Goal: Task Accomplishment & Management: Use online tool/utility

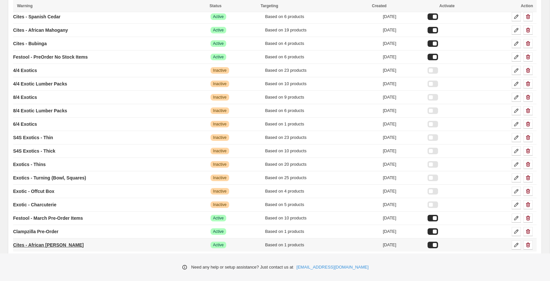
scroll to position [148, 0]
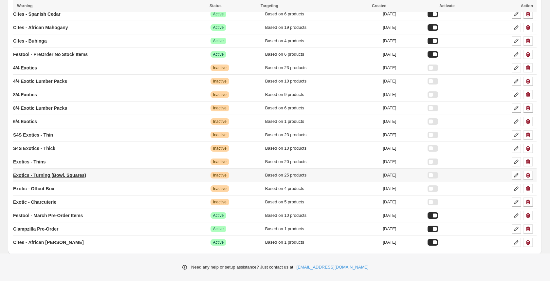
click at [46, 176] on link "Exotics - Turning (Bowl, Squares)" at bounding box center [49, 175] width 73 height 10
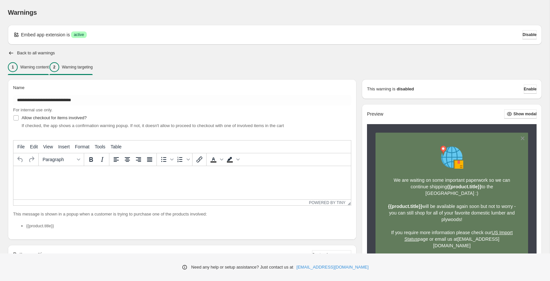
click at [92, 70] on div "2 Warning targeting" at bounding box center [70, 67] width 43 height 10
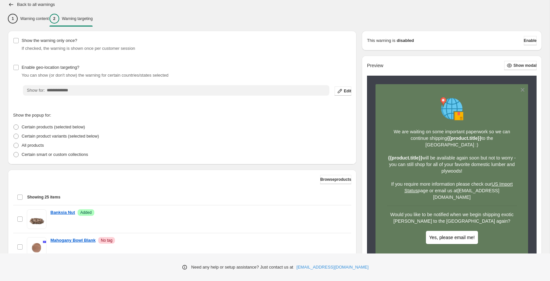
scroll to position [36, 0]
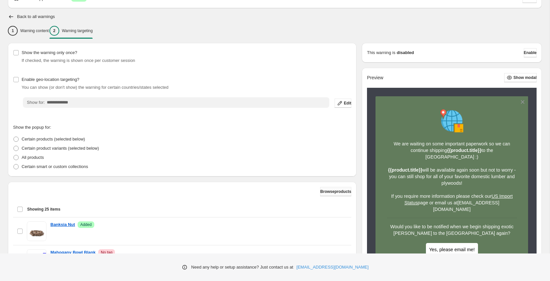
click at [335, 189] on span "Browse products" at bounding box center [335, 191] width 31 height 5
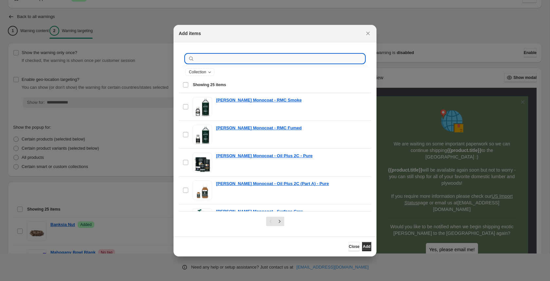
click at [256, 58] on input ":r1v:" at bounding box center [280, 58] width 169 height 9
paste input "**********"
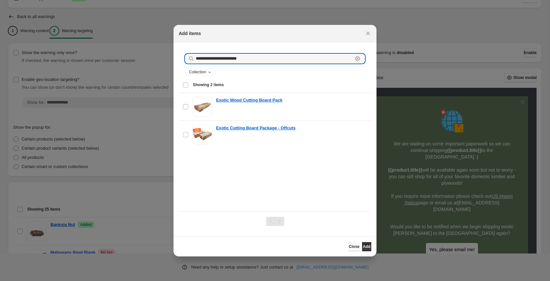
type input "**********"
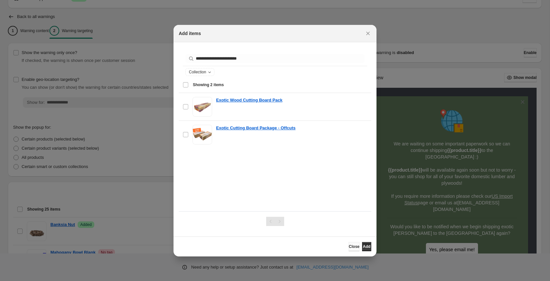
click at [349, 247] on span "Close" at bounding box center [354, 246] width 11 height 5
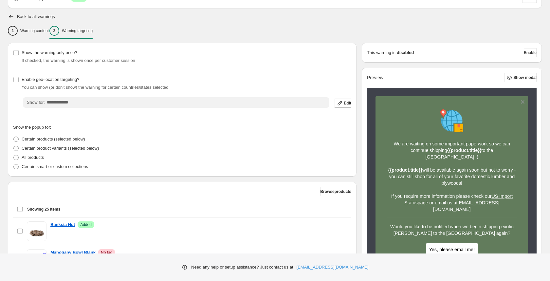
click at [17, 13] on div "Back to all warnings" at bounding box center [275, 16] width 534 height 7
click at [11, 16] on icon "button" at bounding box center [11, 16] width 7 height 7
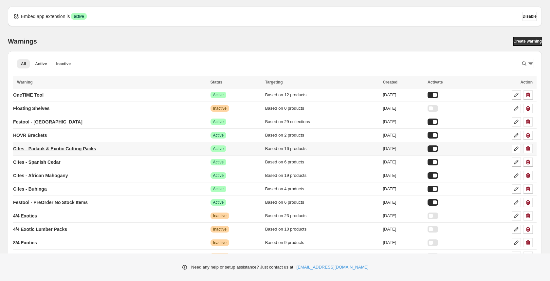
click at [68, 147] on p "Cites - Padauk & Exotic Cutting Packs" at bounding box center [54, 148] width 83 height 7
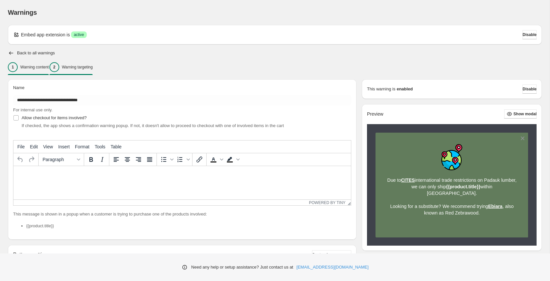
click at [93, 63] on div "2 Warning targeting" at bounding box center [70, 67] width 43 height 10
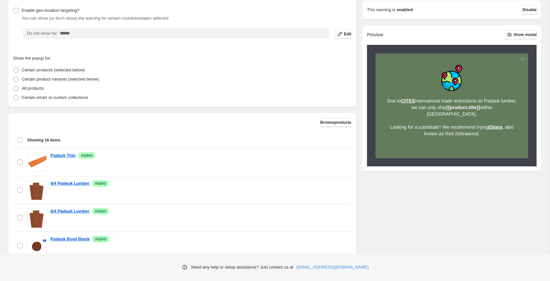
scroll to position [114, 0]
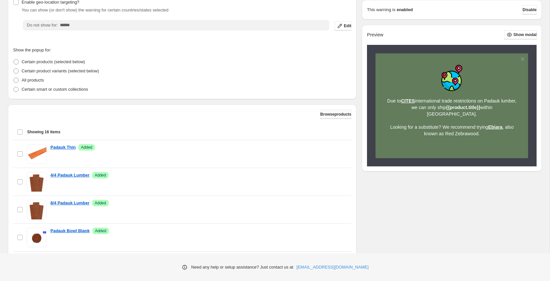
click at [330, 117] on button "Browse products" at bounding box center [335, 114] width 31 height 9
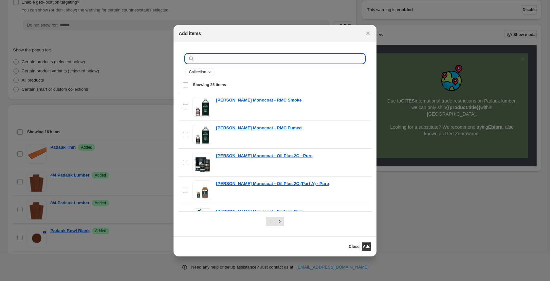
click at [217, 60] on input ":r7h:" at bounding box center [280, 58] width 169 height 9
paste input "**********"
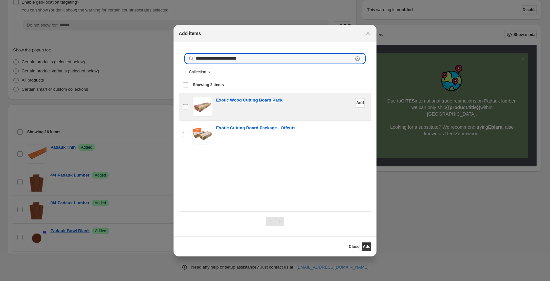
type input "**********"
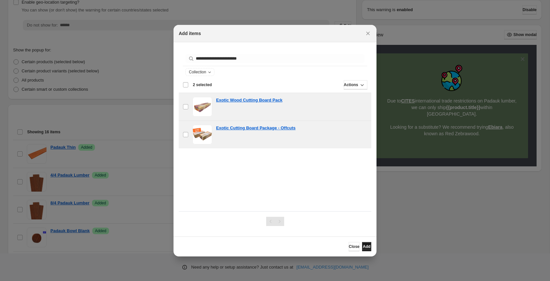
click at [364, 247] on span "Add" at bounding box center [367, 246] width 8 height 5
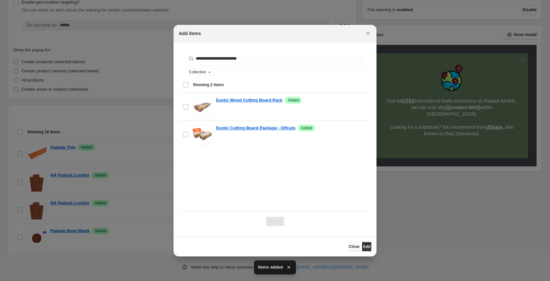
click at [349, 245] on span "Close" at bounding box center [354, 246] width 11 height 5
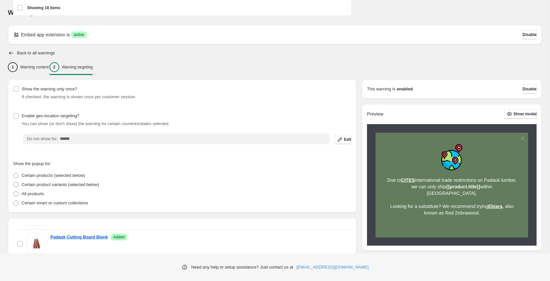
scroll to position [178, 0]
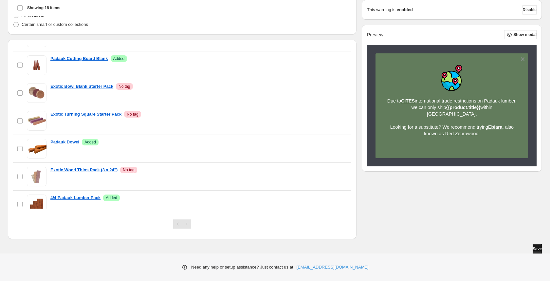
click at [533, 251] on span "Save" at bounding box center [537, 248] width 9 height 5
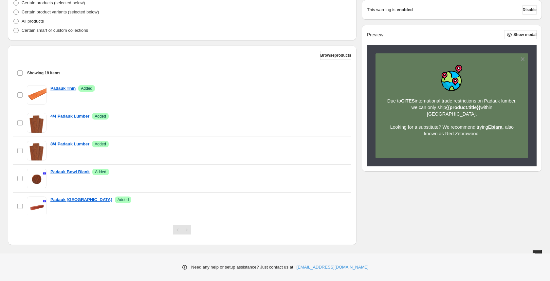
scroll to position [0, 0]
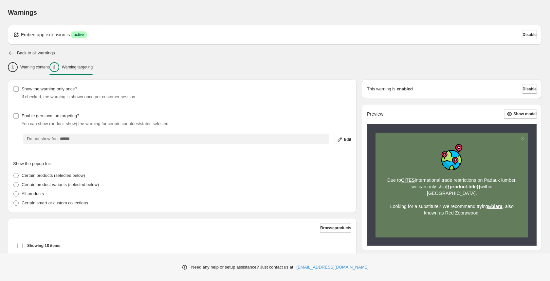
click at [9, 54] on icon "button" at bounding box center [11, 53] width 7 height 7
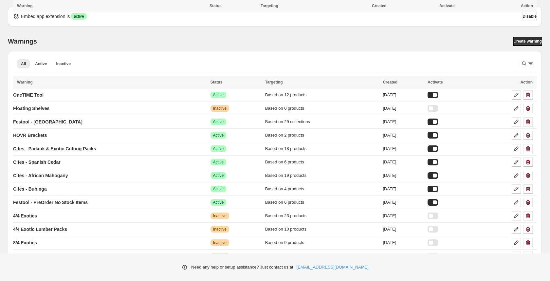
scroll to position [148, 0]
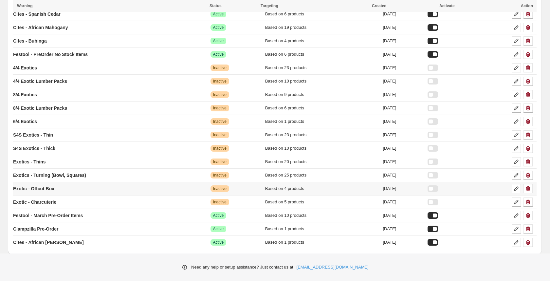
click at [71, 186] on td "Exotic - Offcut Box" at bounding box center [111, 188] width 196 height 13
click at [43, 185] on p "Exotic - Offcut Box" at bounding box center [33, 188] width 41 height 7
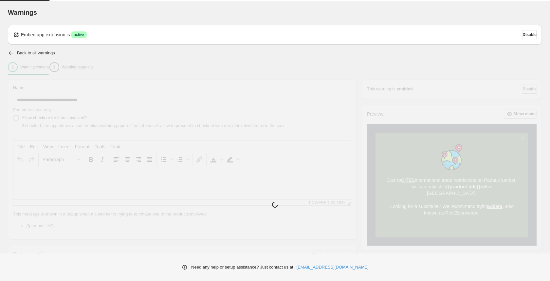
type input "**********"
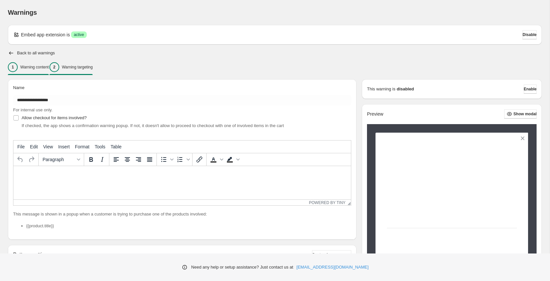
click at [93, 68] on p "Warning targeting" at bounding box center [77, 67] width 31 height 5
